Goal: Navigation & Orientation: Find specific page/section

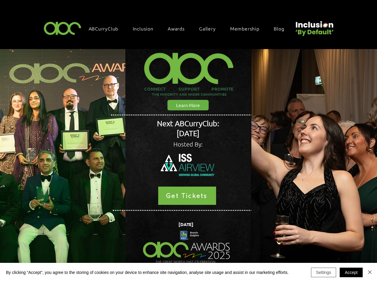
click at [324, 272] on button "Settings" at bounding box center [323, 272] width 25 height 10
click at [351, 272] on div at bounding box center [188, 141] width 377 height 282
click at [370, 272] on div at bounding box center [188, 141] width 377 height 282
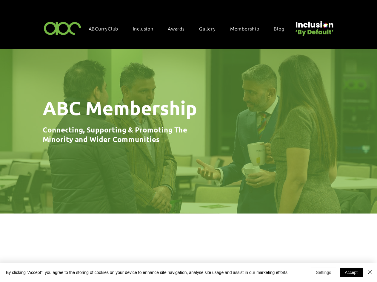
click at [324, 272] on button "Settings" at bounding box center [323, 272] width 25 height 10
click at [351, 272] on div at bounding box center [188, 141] width 377 height 282
click at [370, 272] on div at bounding box center [188, 141] width 377 height 282
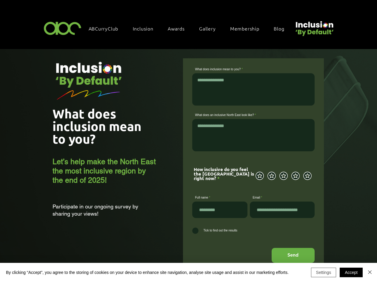
click at [324, 272] on button "Settings" at bounding box center [323, 272] width 25 height 10
click at [370, 272] on div at bounding box center [188, 141] width 377 height 282
